Goal: Transaction & Acquisition: Download file/media

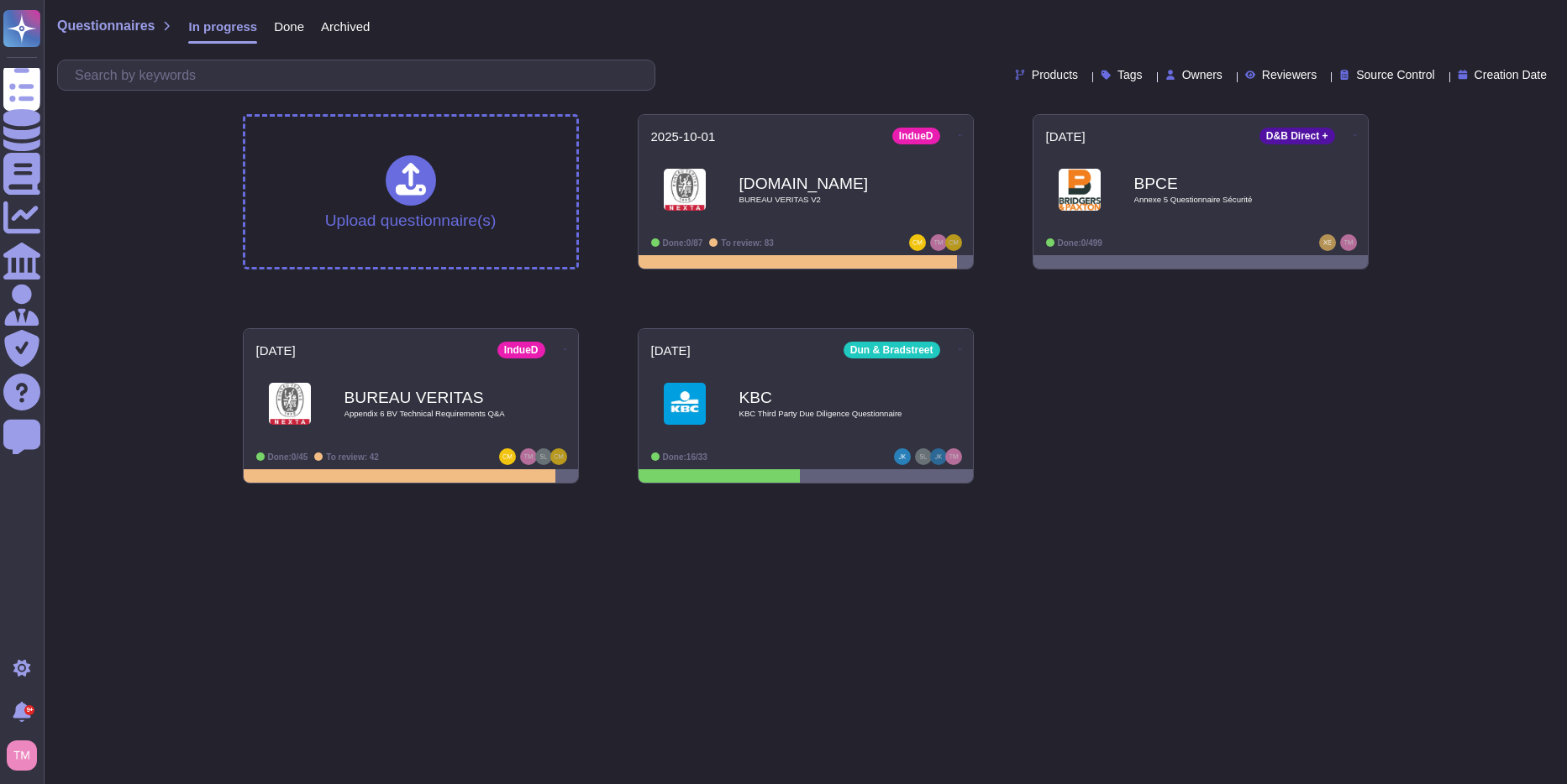
click at [1117, 497] on html "Questionnaires Knowledge Base Documents Analytics CAIQ / SIG Admin Trust Center…" at bounding box center [784, 248] width 1567 height 497
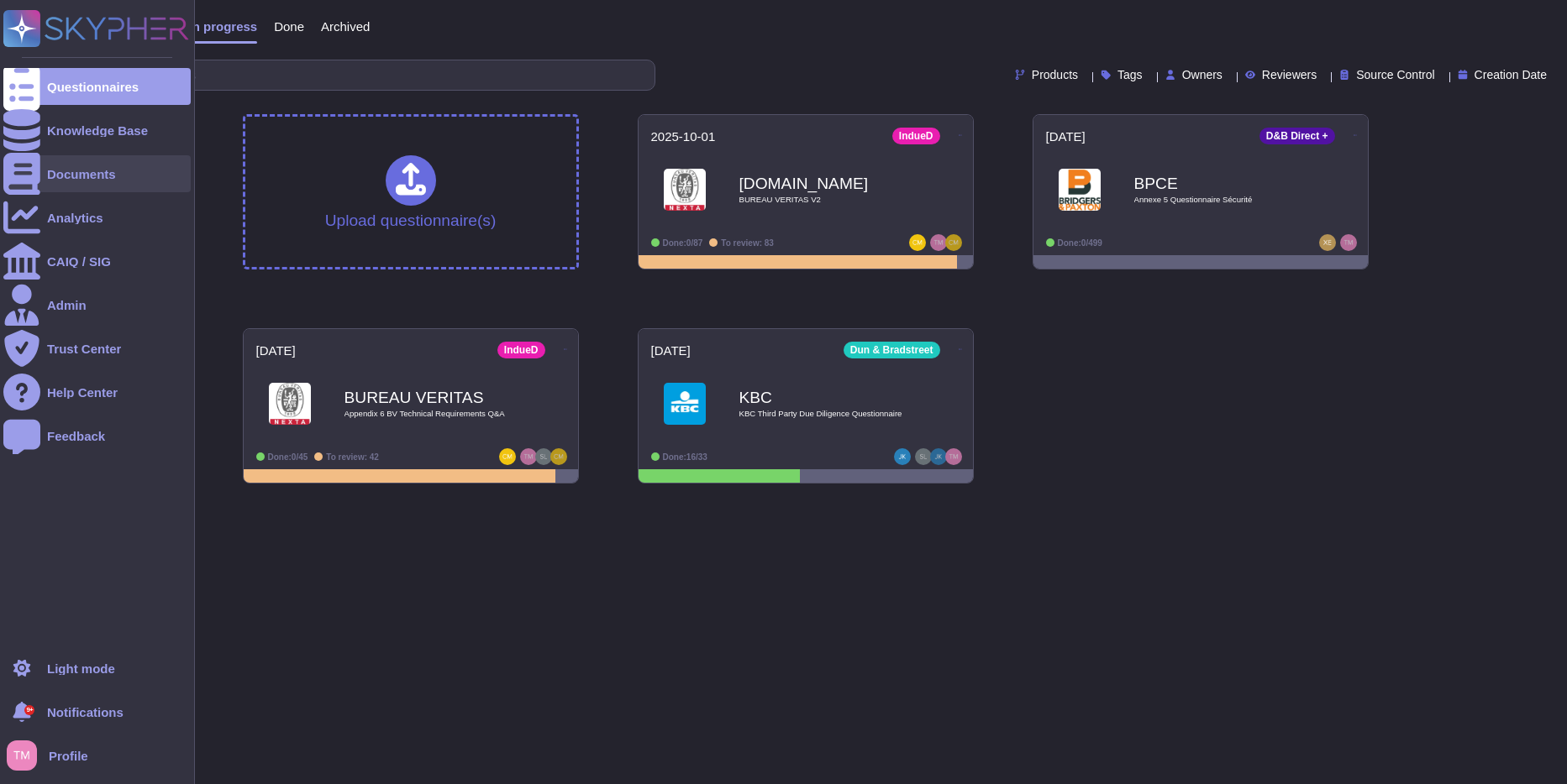
click at [76, 164] on div "Documents" at bounding box center [97, 174] width 187 height 37
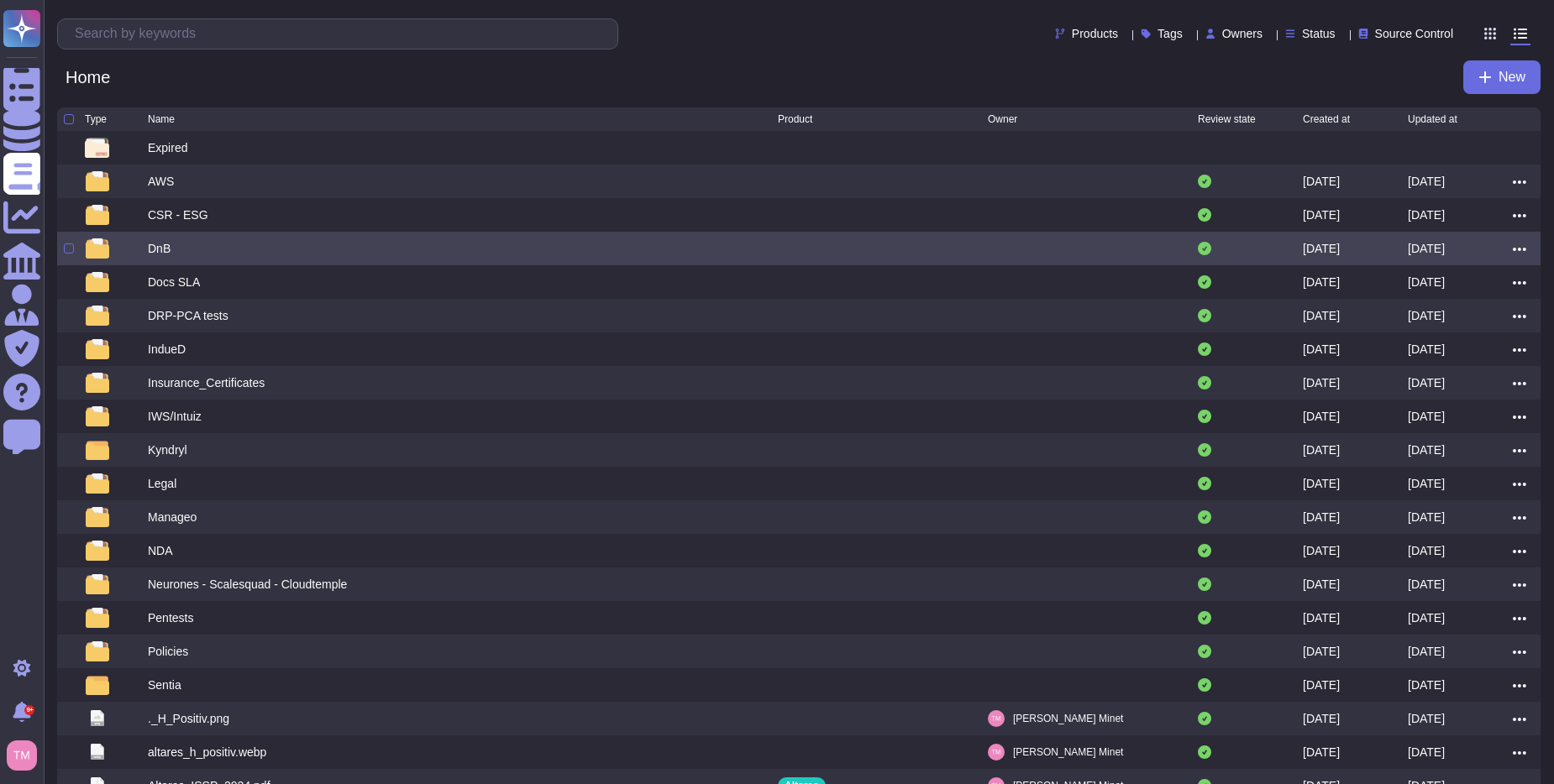
click at [172, 251] on div "DnB" at bounding box center [463, 248] width 630 height 20
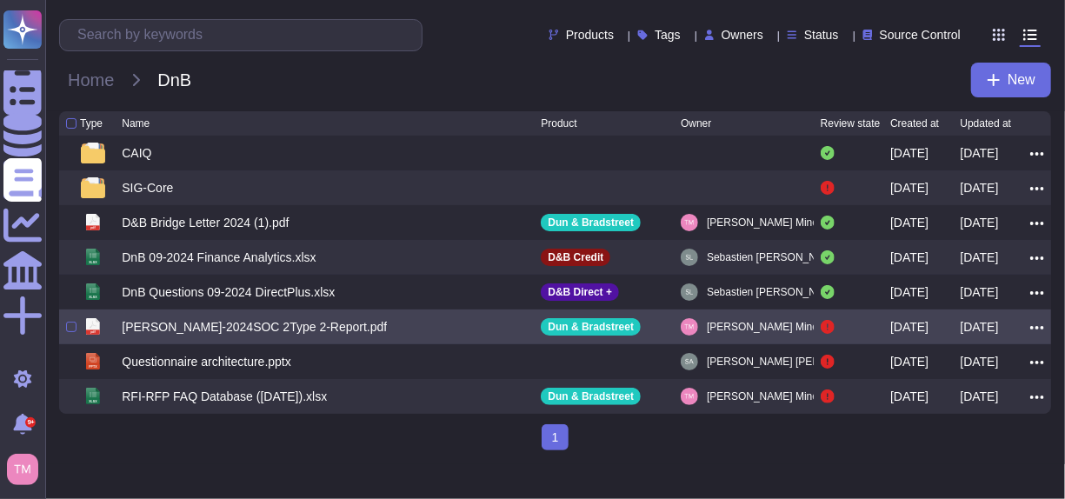
click at [324, 336] on div "[PERSON_NAME]-2024SOC 2Type 2-Report.pdf" at bounding box center [254, 326] width 265 height 17
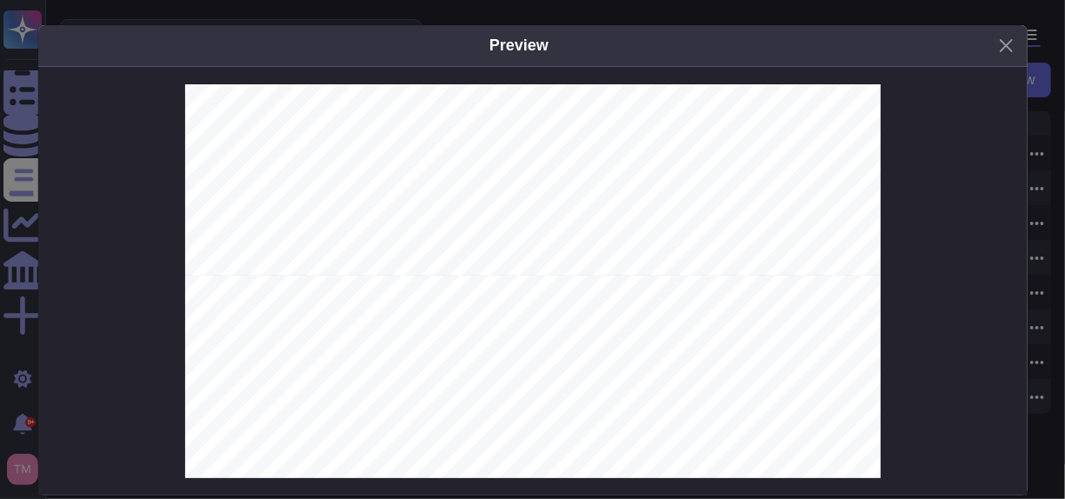
scroll to position [1739, 0]
click at [1004, 49] on button "Close" at bounding box center [1006, 45] width 27 height 27
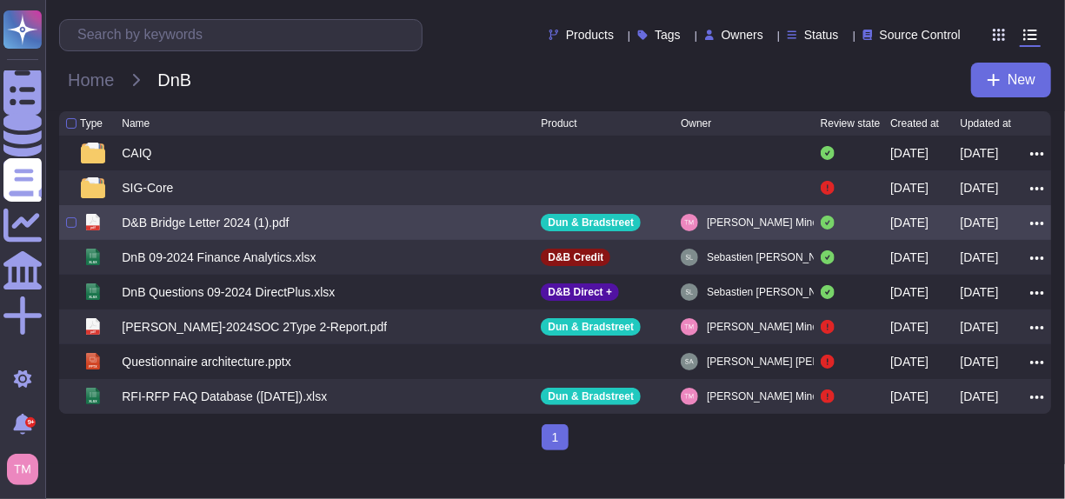
click at [265, 231] on div "D&B Bridge Letter 2024 (1).pdf" at bounding box center [205, 222] width 167 height 17
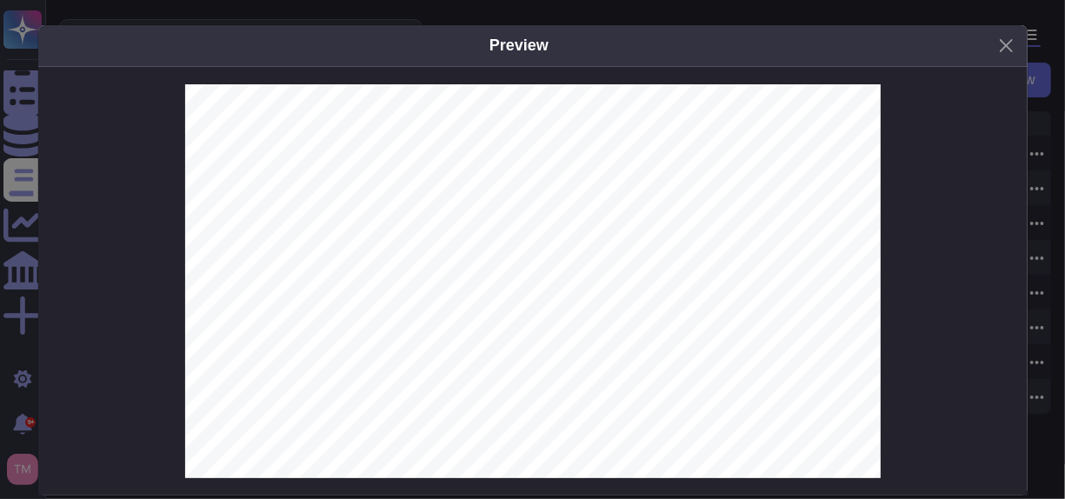
scroll to position [518, 0]
click at [1002, 50] on button "Close" at bounding box center [1006, 45] width 27 height 27
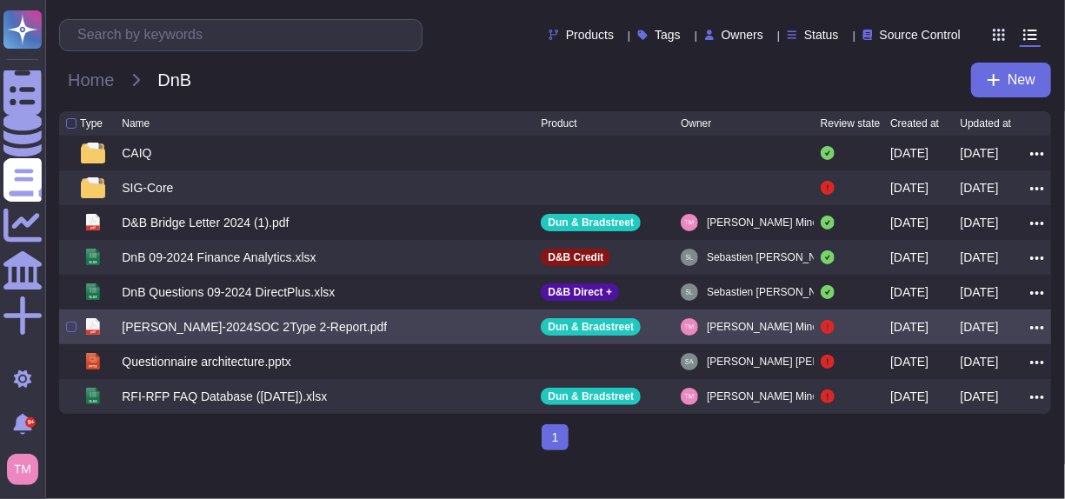
click at [1039, 336] on icon at bounding box center [1038, 328] width 14 height 16
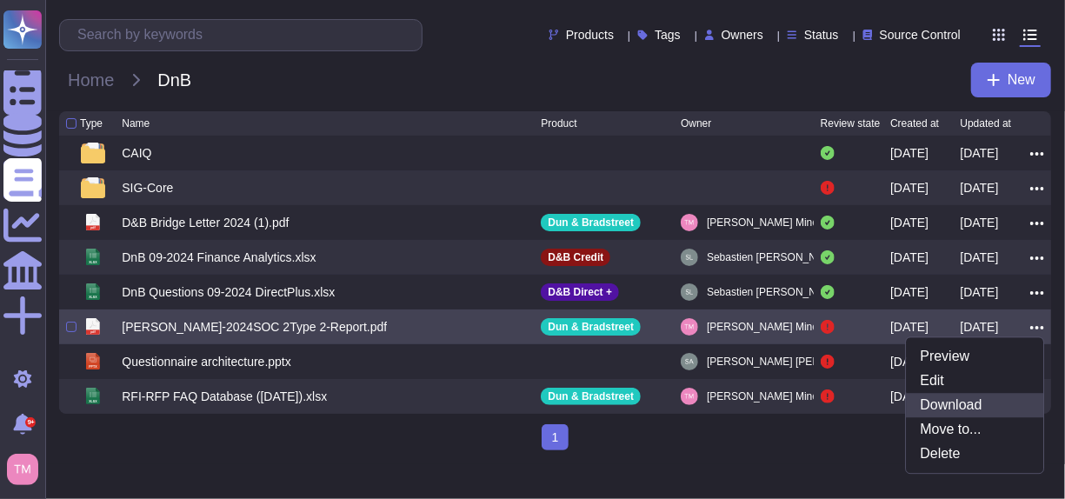
click at [984, 416] on link "Download" at bounding box center [975, 405] width 137 height 24
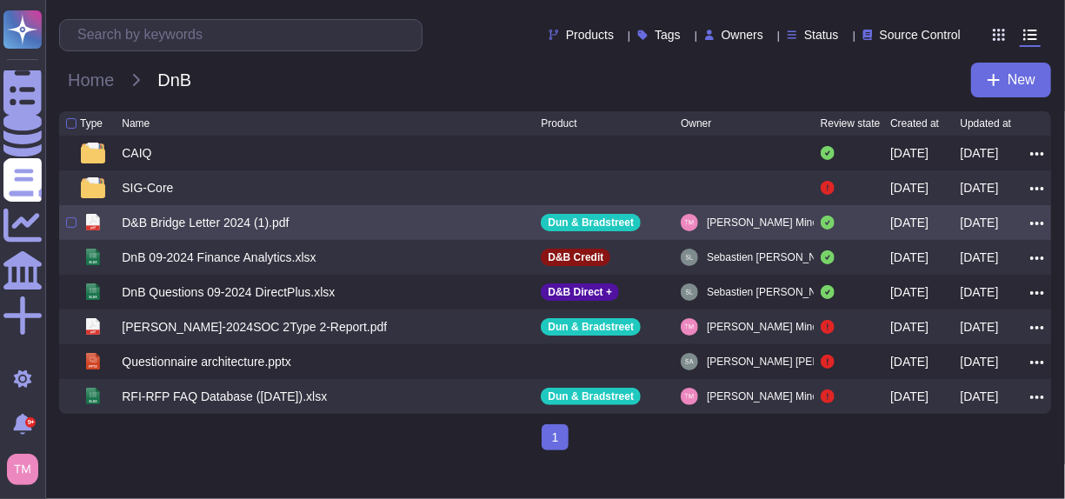
click at [1040, 231] on icon at bounding box center [1038, 224] width 14 height 16
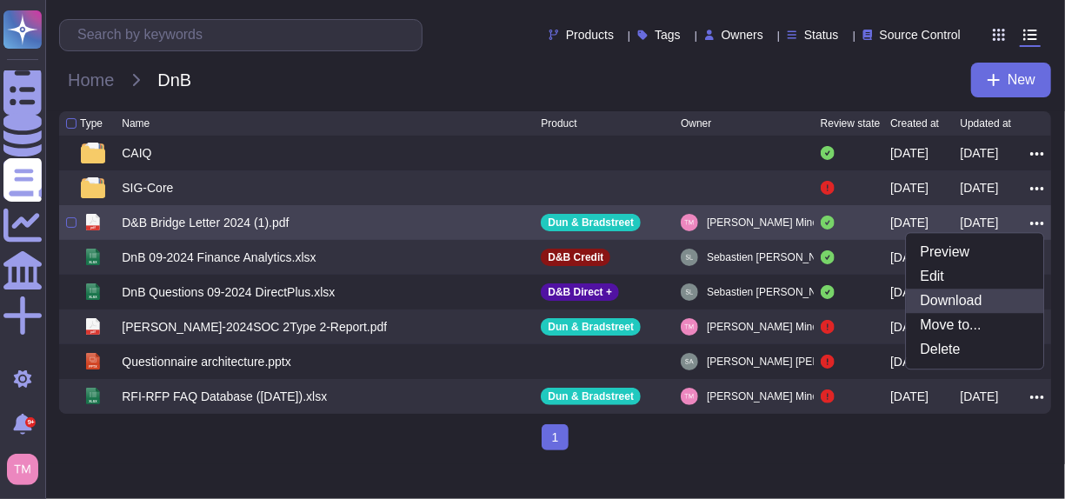
click at [971, 313] on link "Download" at bounding box center [975, 301] width 137 height 24
